Goal: Information Seeking & Learning: Learn about a topic

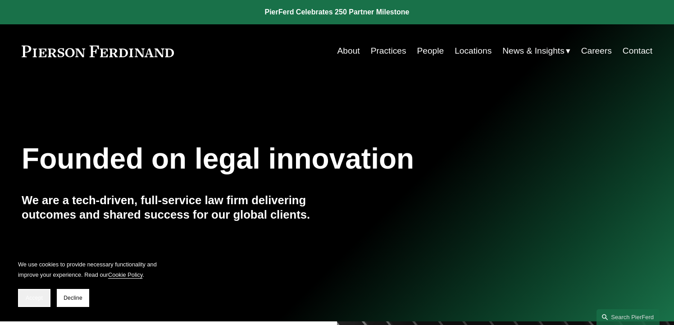
click at [31, 292] on button "Accept" at bounding box center [34, 298] width 32 height 18
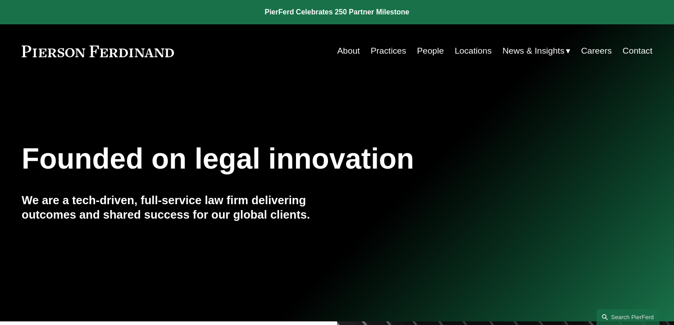
click at [471, 49] on link "Locations" at bounding box center [473, 50] width 37 height 17
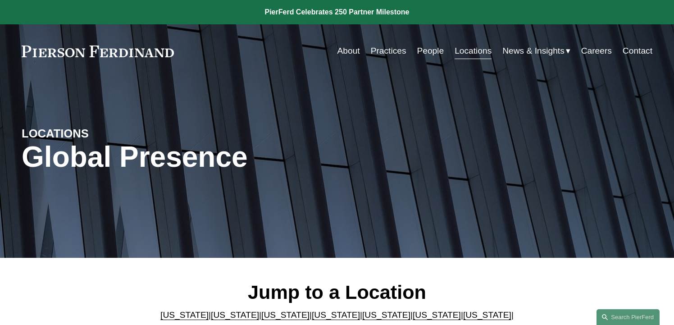
click at [536, 55] on span "News & Insights" at bounding box center [534, 51] width 62 height 16
click at [0, 0] on span "News" at bounding box center [0, 0] width 0 height 0
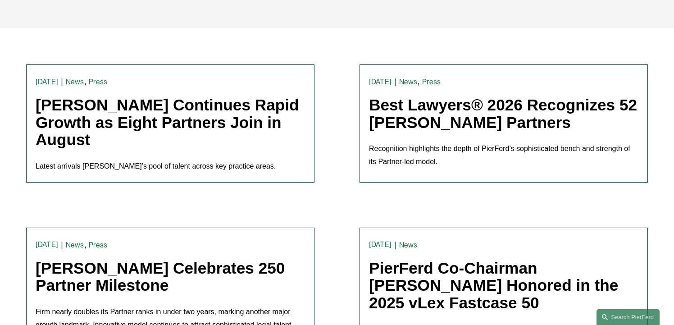
scroll to position [229, 0]
click at [217, 115] on link "[PERSON_NAME] Continues Rapid Growth as Eight Partners Join in August" at bounding box center [168, 122] width 264 height 52
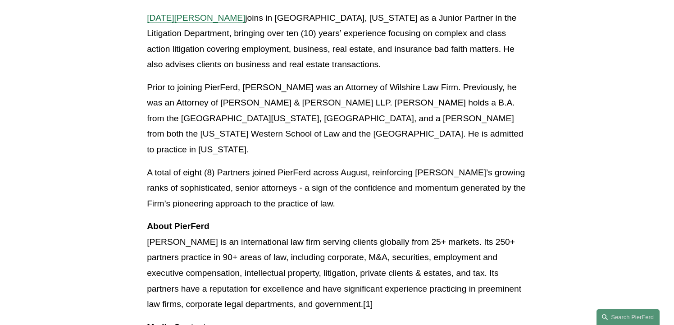
scroll to position [1698, 0]
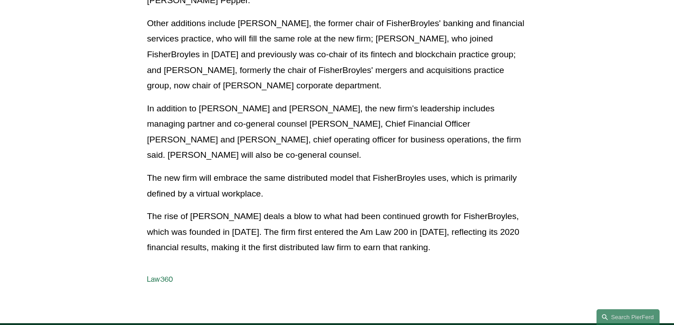
scroll to position [727, 0]
